Goal: Information Seeking & Learning: Learn about a topic

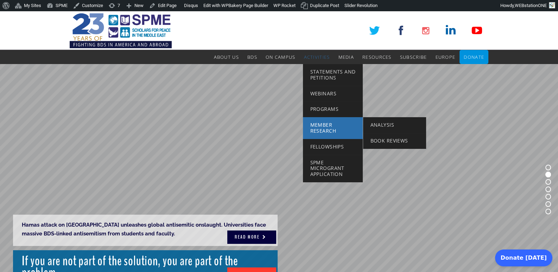
click at [324, 125] on span "Member Research" at bounding box center [323, 127] width 26 height 13
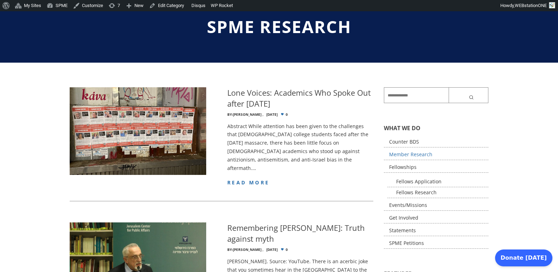
scroll to position [58, 0]
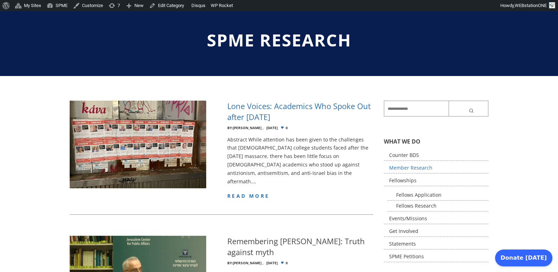
click at [319, 105] on h4 "Lone Voices: Academics Who Spoke Out after October 7, 2023" at bounding box center [300, 112] width 146 height 22
